Goal: Task Accomplishment & Management: Use online tool/utility

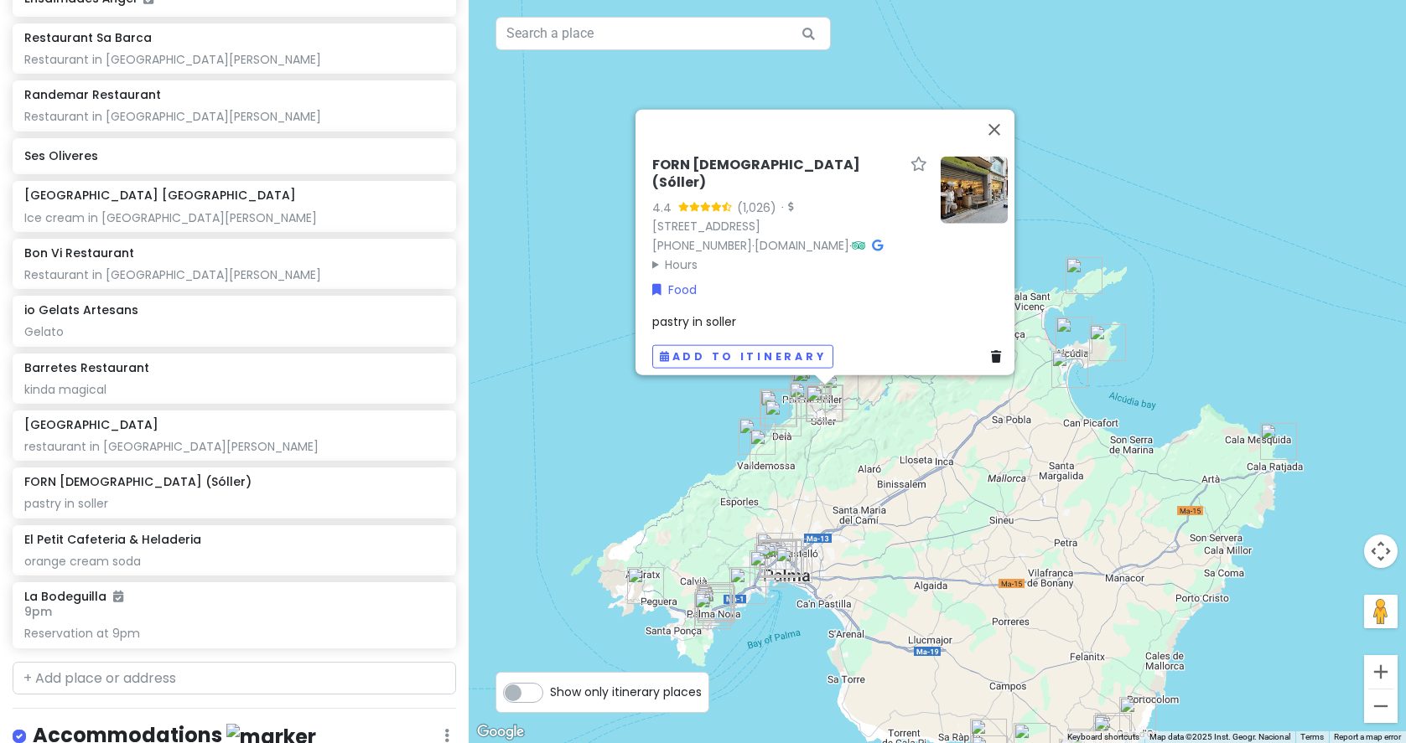
scroll to position [2650, 0]
click at [291, 603] on h6 "9pm" at bounding box center [233, 610] width 419 height 15
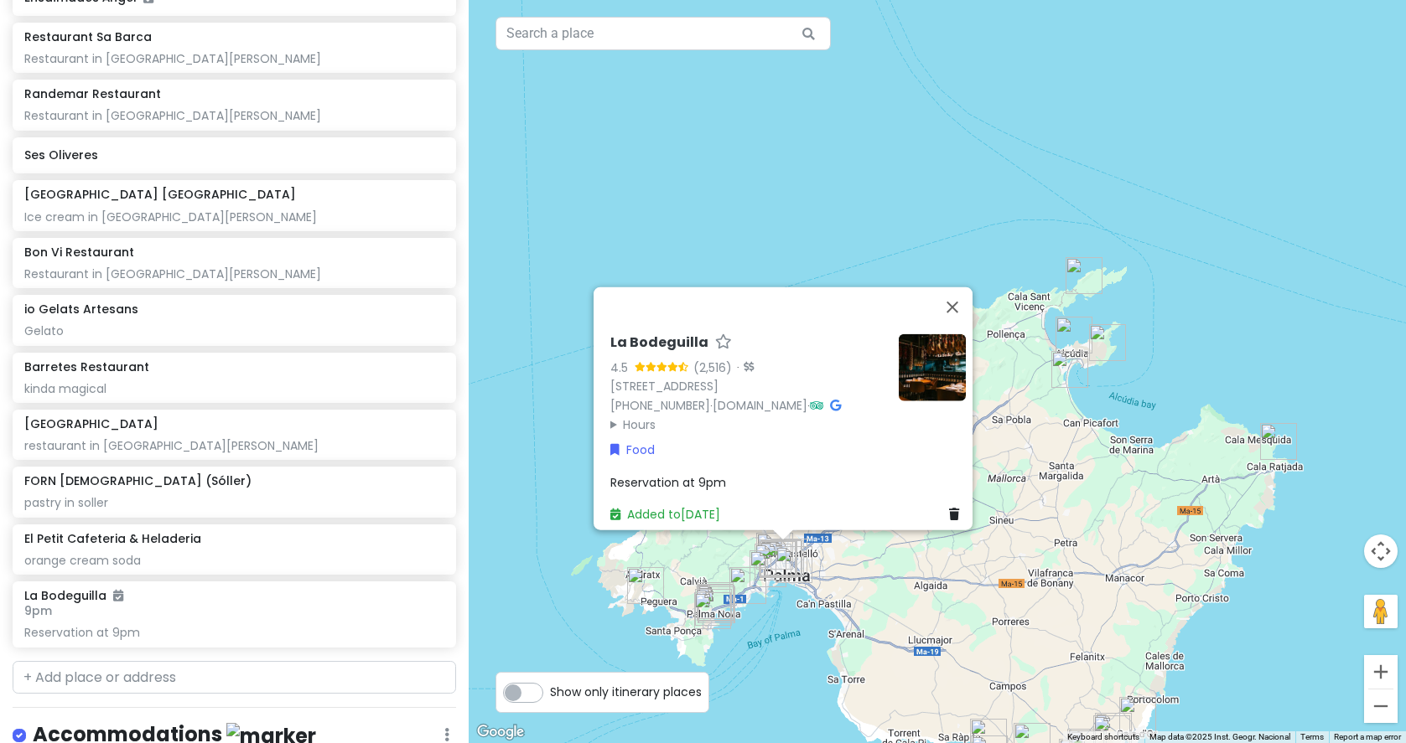
click at [899, 364] on img at bounding box center [932, 367] width 67 height 67
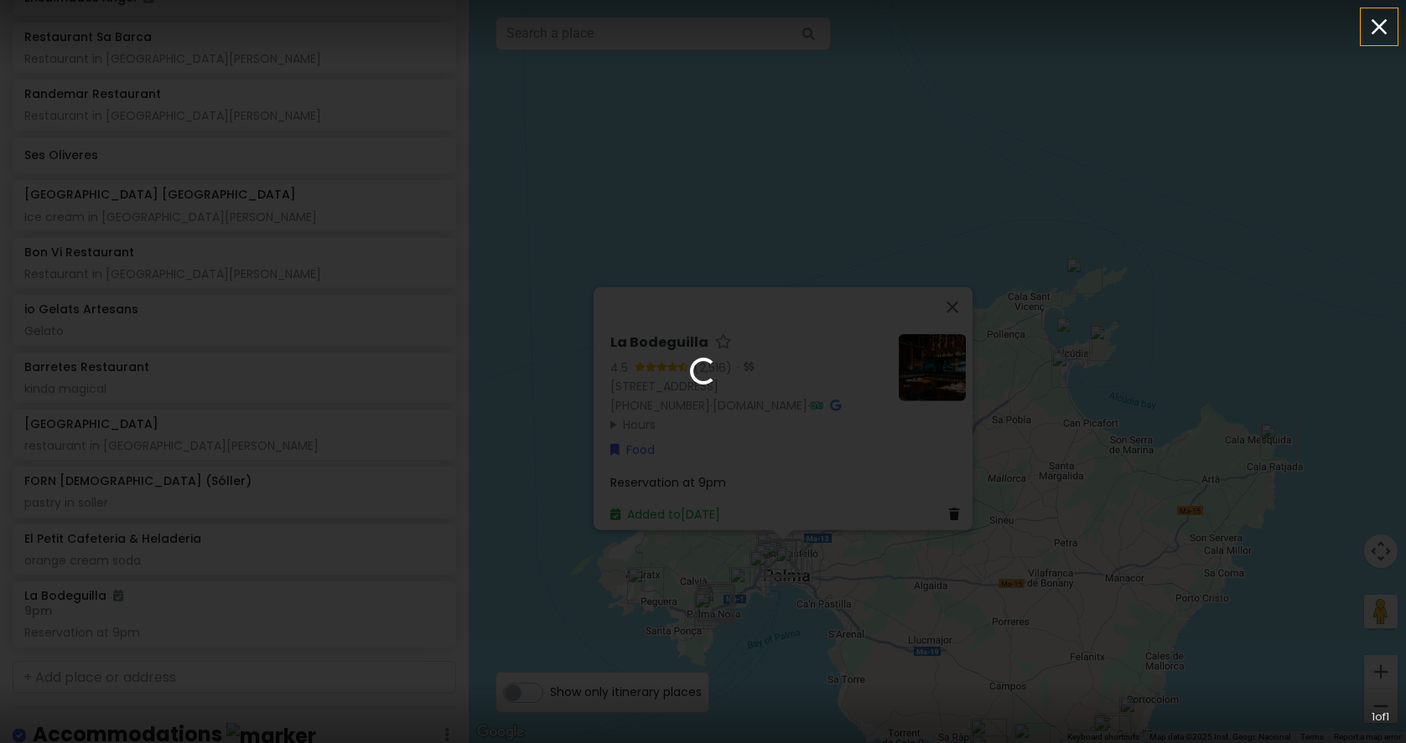
click at [1369, 21] on icon "button" at bounding box center [1378, 26] width 27 height 27
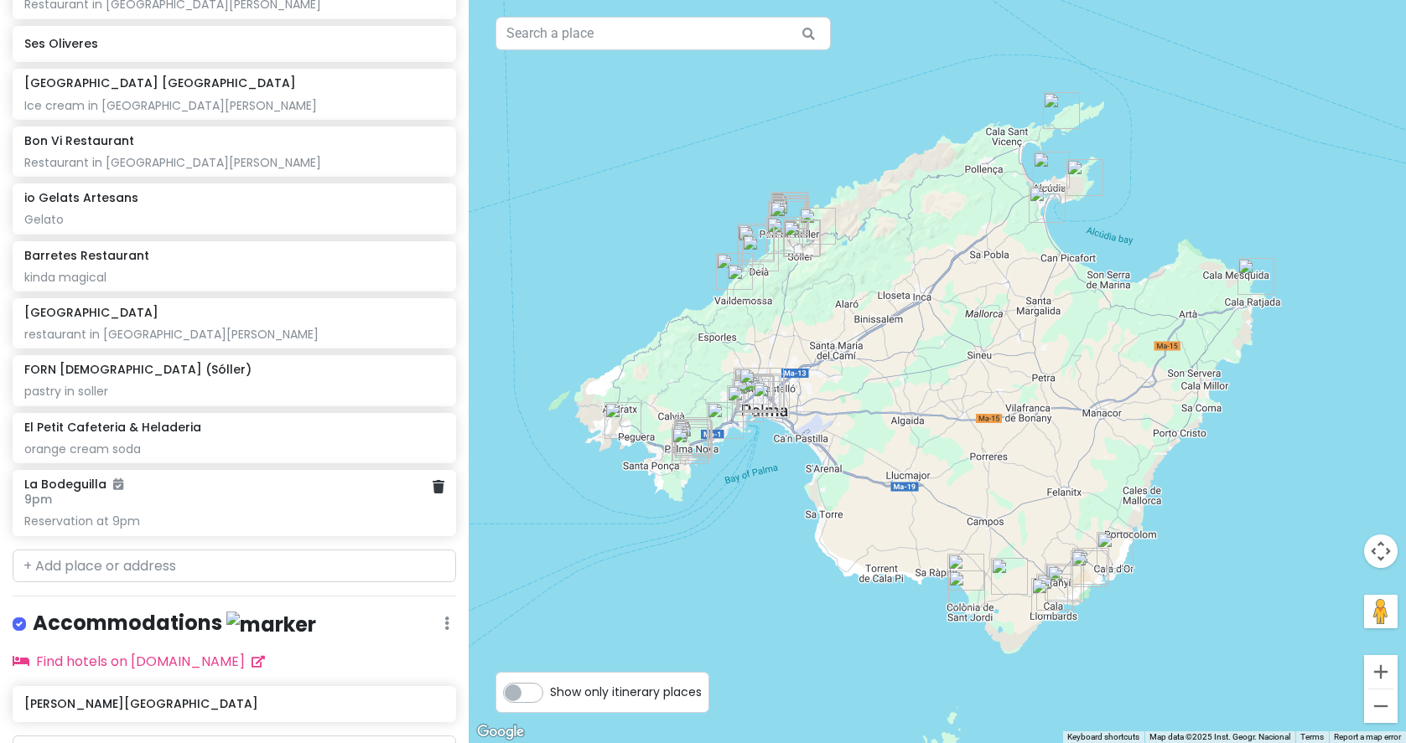
scroll to position [2800, 0]
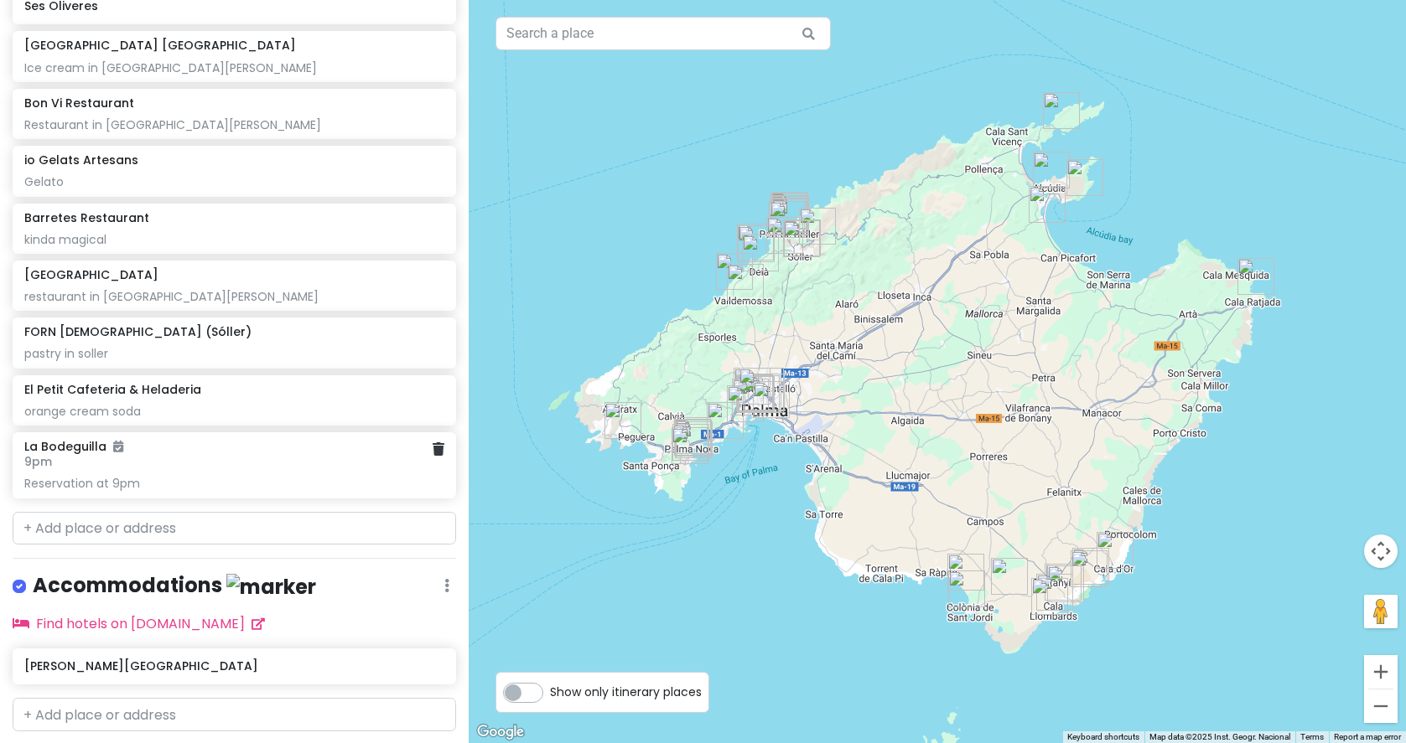
click at [343, 454] on h6 "9pm" at bounding box center [233, 461] width 419 height 15
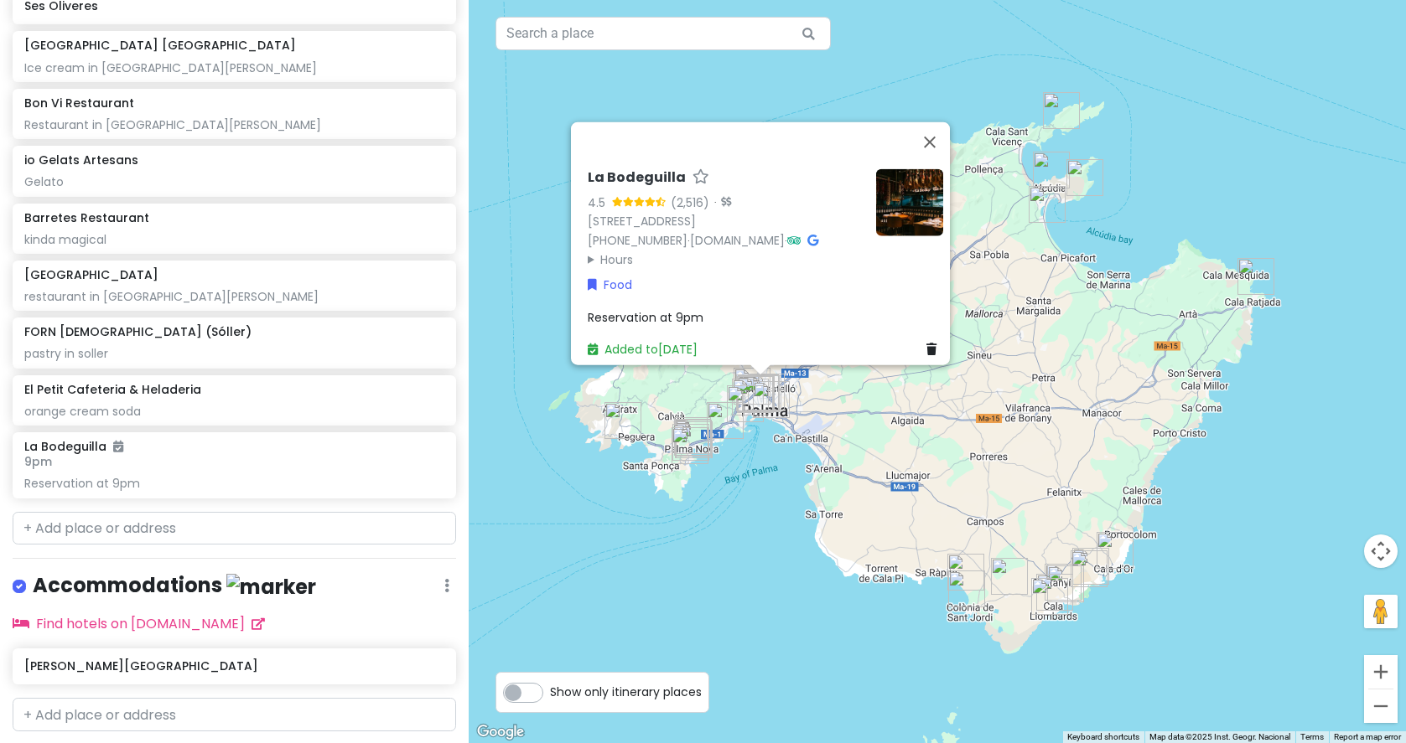
click at [818, 234] on icon at bounding box center [812, 240] width 11 height 12
click at [937, 122] on button "Close" at bounding box center [929, 142] width 40 height 40
